Goal: Entertainment & Leisure: Consume media (video, audio)

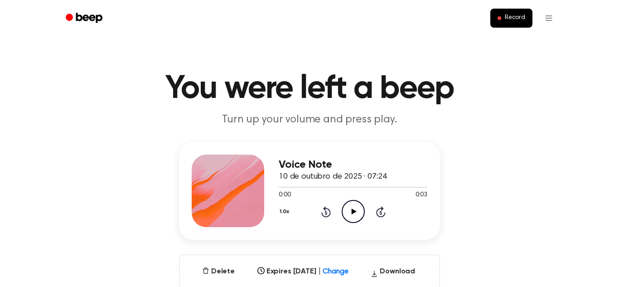
click at [346, 206] on icon "Play Audio" at bounding box center [353, 211] width 23 height 23
click at [348, 206] on icon "Play Audio" at bounding box center [353, 211] width 23 height 23
click at [352, 206] on icon "Play Audio" at bounding box center [353, 211] width 23 height 23
click at [352, 206] on icon "Pause Audio" at bounding box center [353, 211] width 23 height 23
